Goal: Information Seeking & Learning: Understand process/instructions

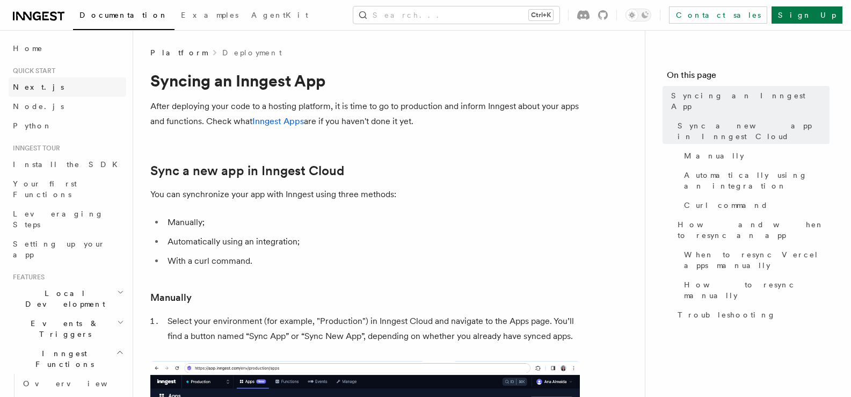
click at [33, 92] on span "Next.js" at bounding box center [38, 87] width 51 height 11
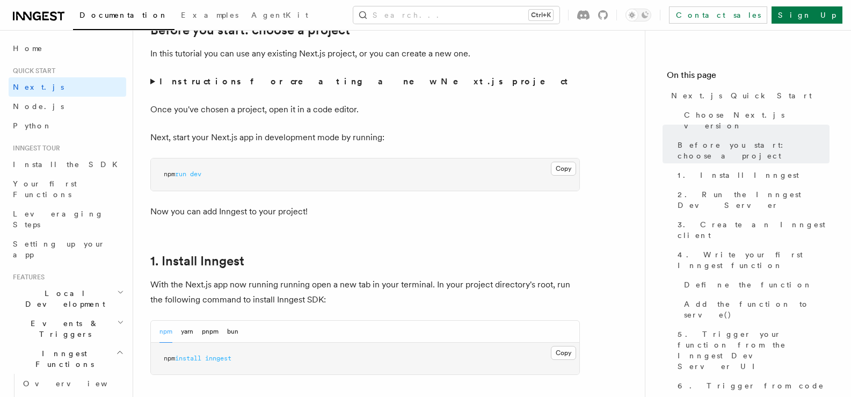
scroll to position [415, 0]
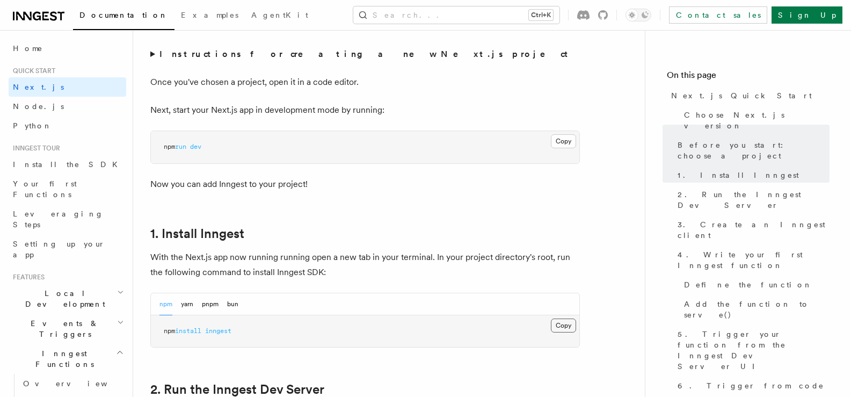
click at [555, 322] on button "Copy Copied" at bounding box center [563, 325] width 25 height 14
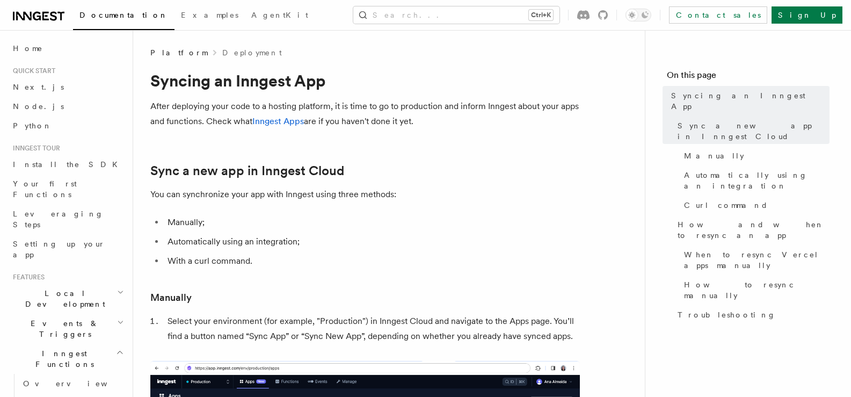
click at [50, 17] on icon at bounding box center [39, 16] width 52 height 13
